Goal: Information Seeking & Learning: Learn about a topic

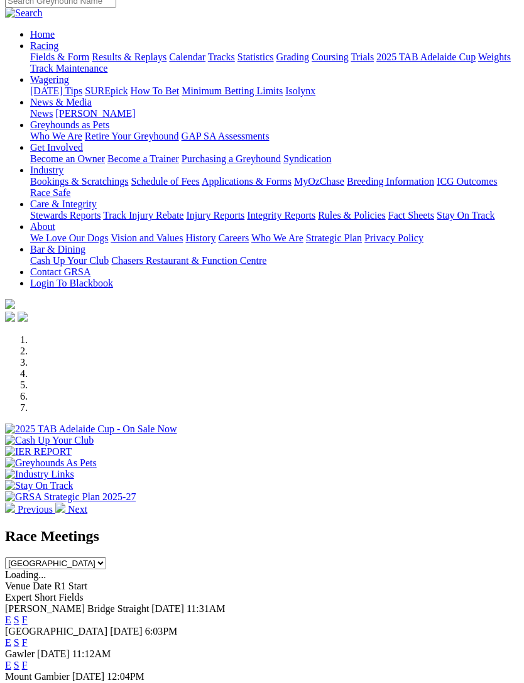
scroll to position [162, 0]
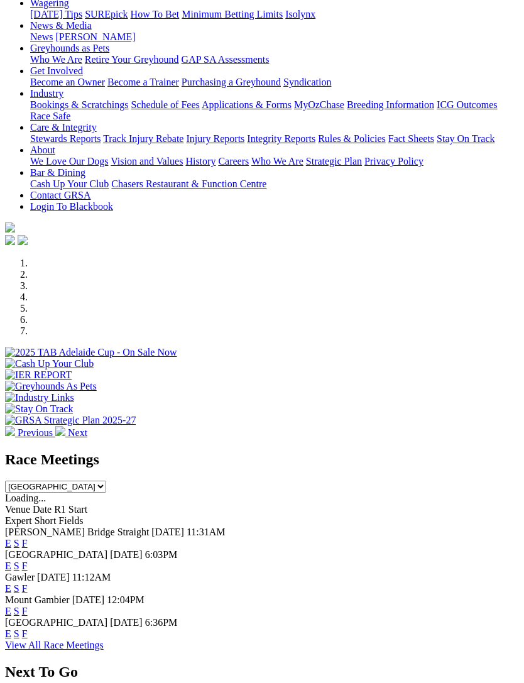
click at [28, 629] on link "F" at bounding box center [25, 634] width 6 height 11
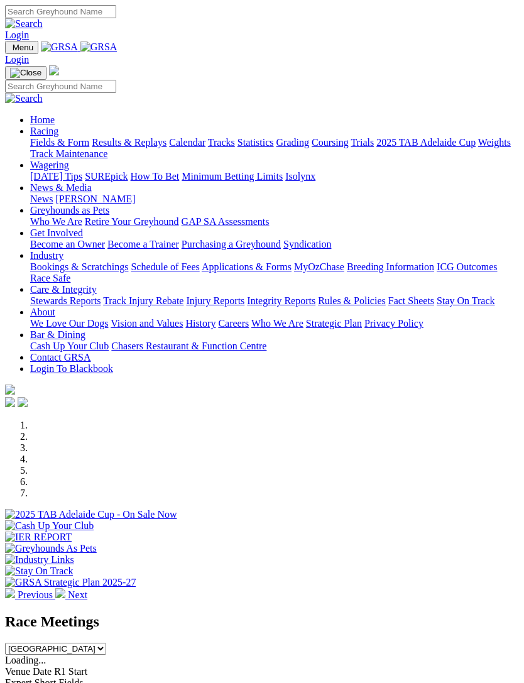
scroll to position [202, 0]
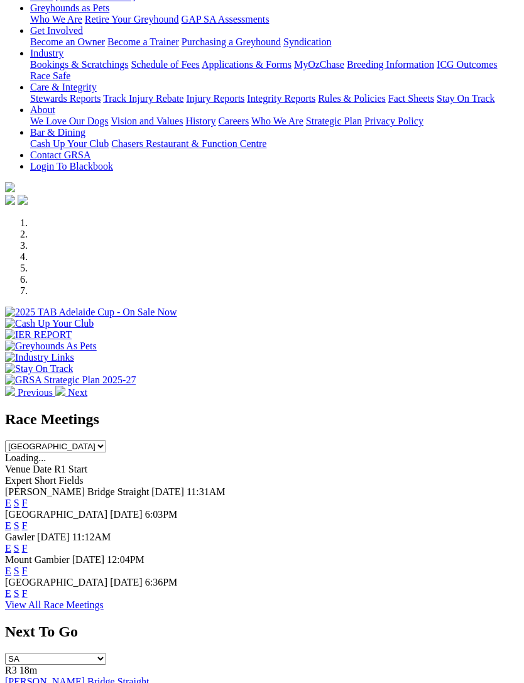
click at [28, 543] on link "F" at bounding box center [25, 548] width 6 height 11
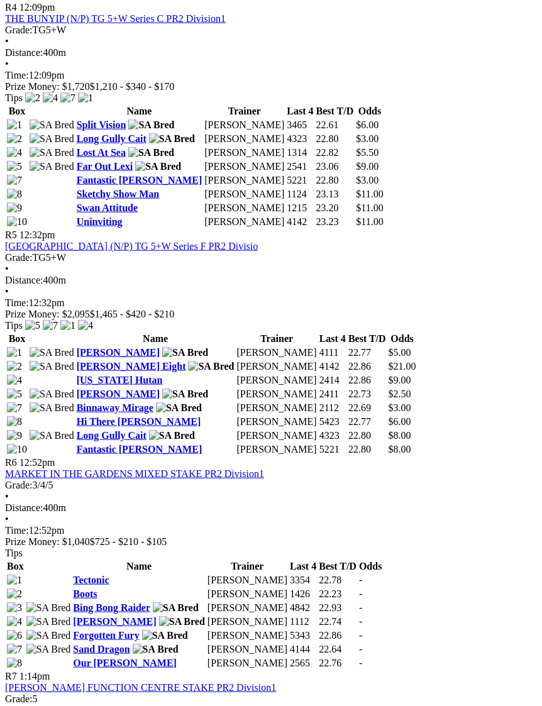
scroll to position [1265, 0]
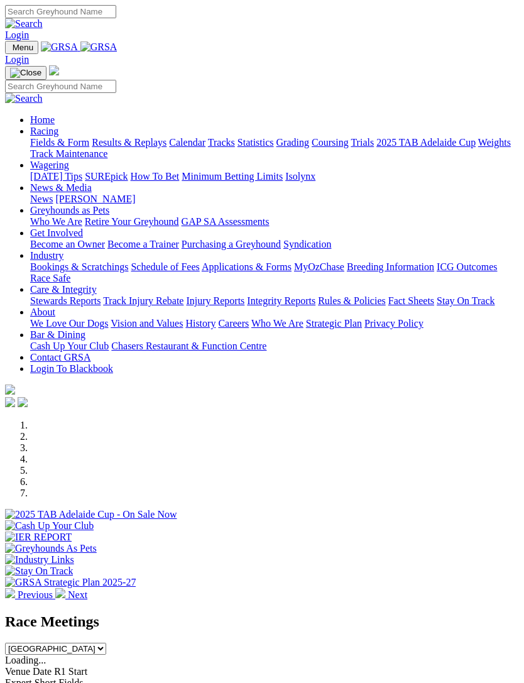
scroll to position [202, 0]
click at [58, 136] on link "Racing" at bounding box center [44, 131] width 28 height 11
click at [312, 148] on link "Coursing" at bounding box center [330, 142] width 37 height 11
click at [10, 50] on img "Toggle navigation" at bounding box center [10, 50] width 0 height 0
click at [58, 136] on link "Racing" at bounding box center [44, 131] width 28 height 11
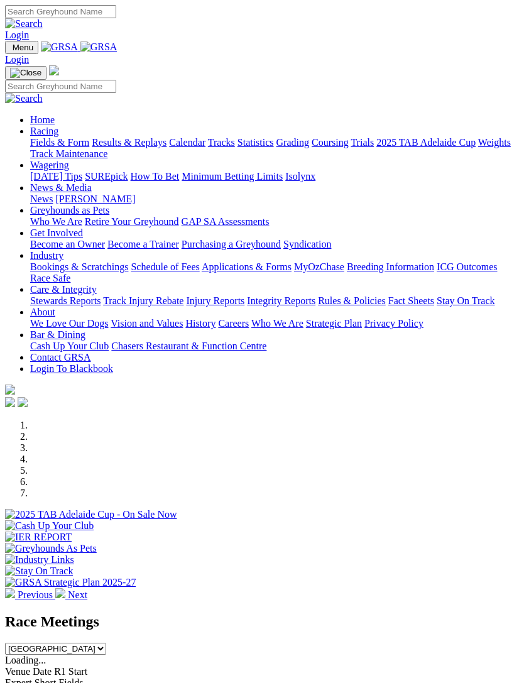
click at [277, 148] on link "Grading" at bounding box center [293, 142] width 33 height 11
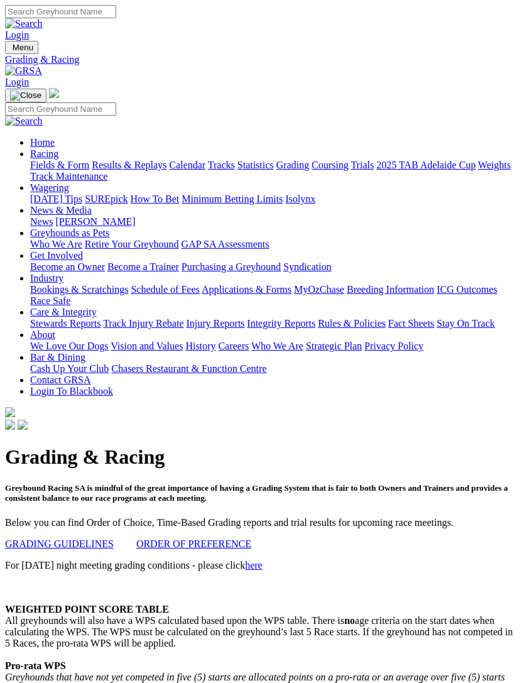
scroll to position [1210, 0]
